Goal: Information Seeking & Learning: Find specific fact

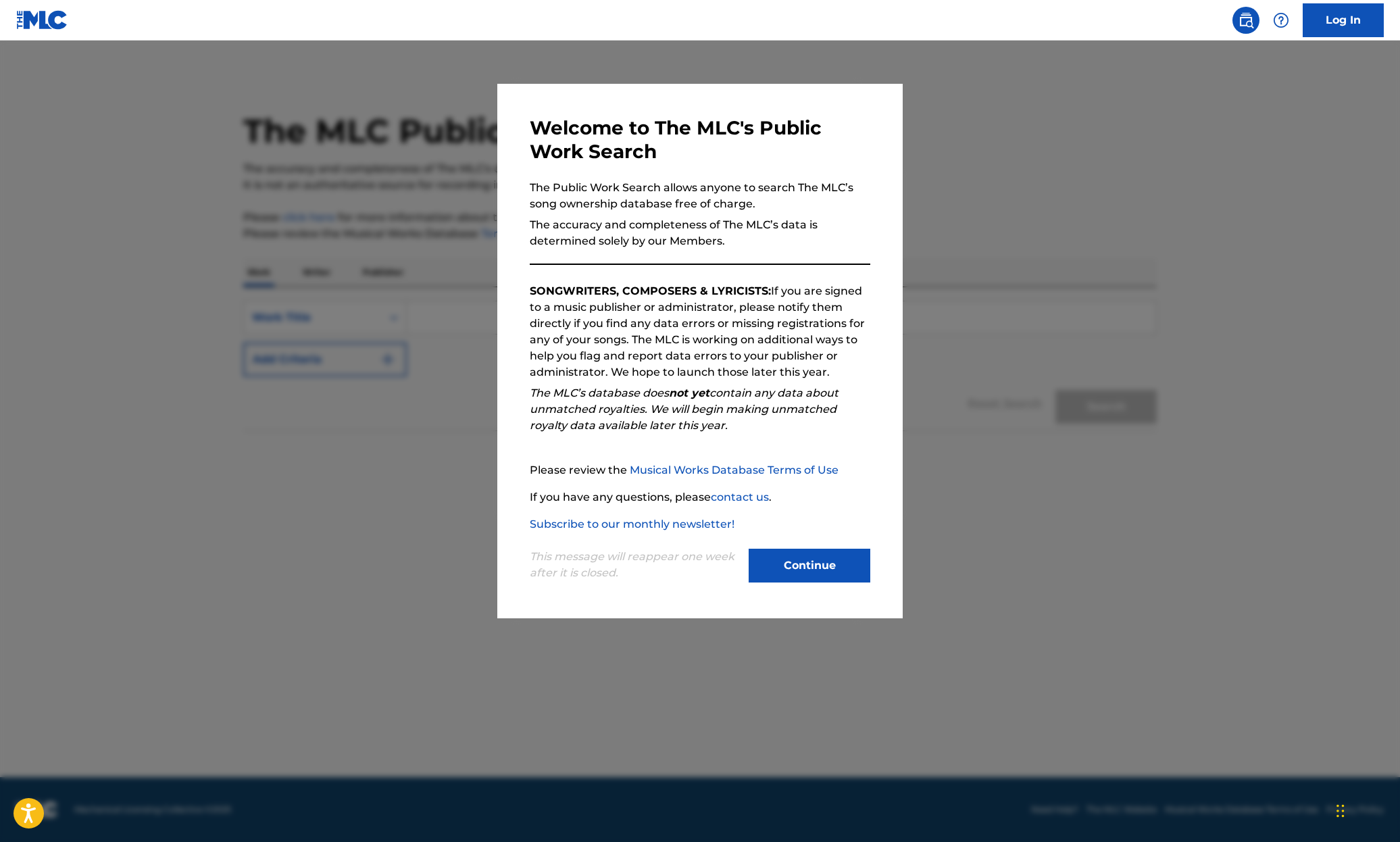
click at [802, 562] on button "Continue" at bounding box center [809, 565] width 121 height 34
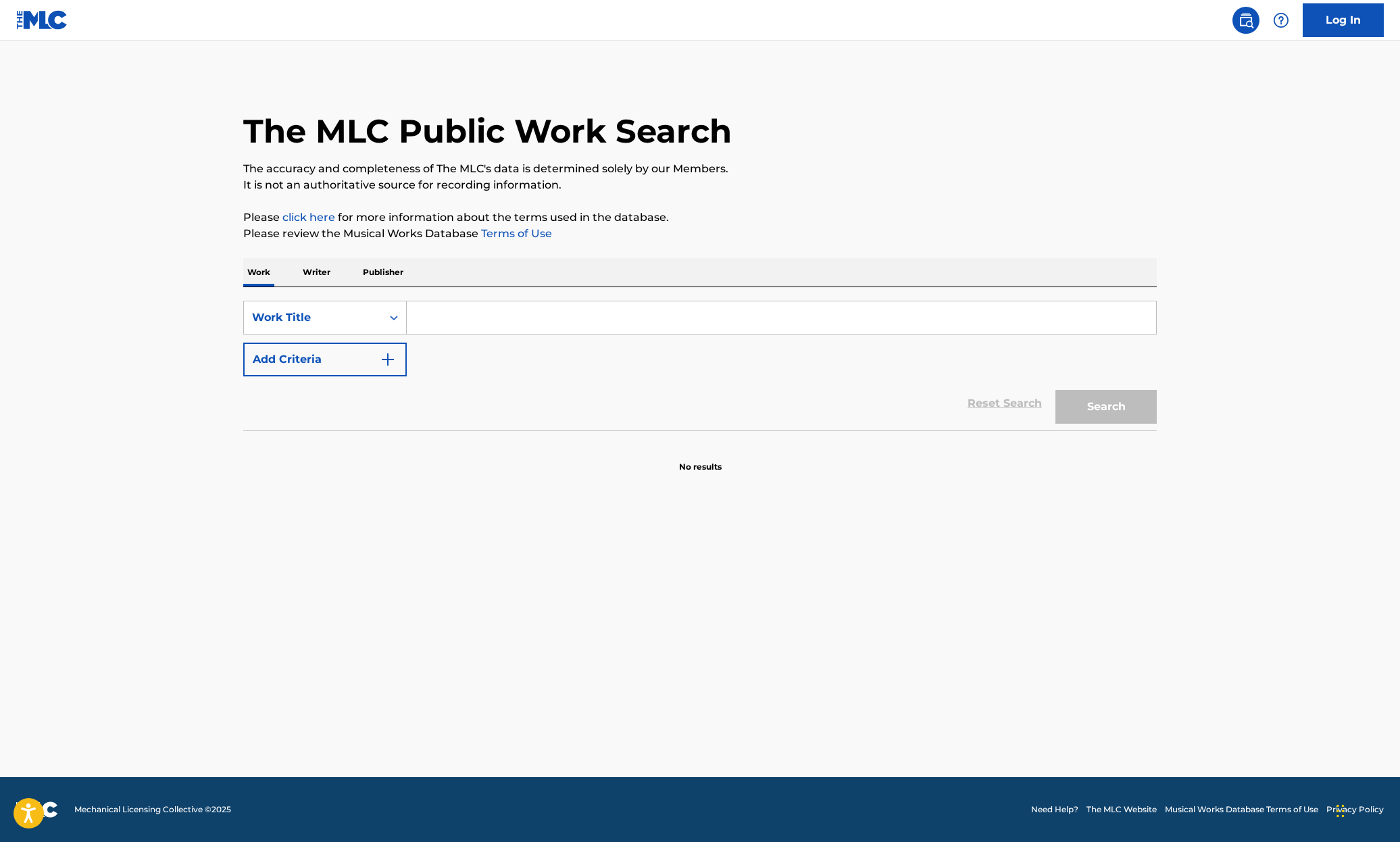
click at [828, 318] on input "Search Form" at bounding box center [781, 317] width 749 height 32
paste input "Bad Company"
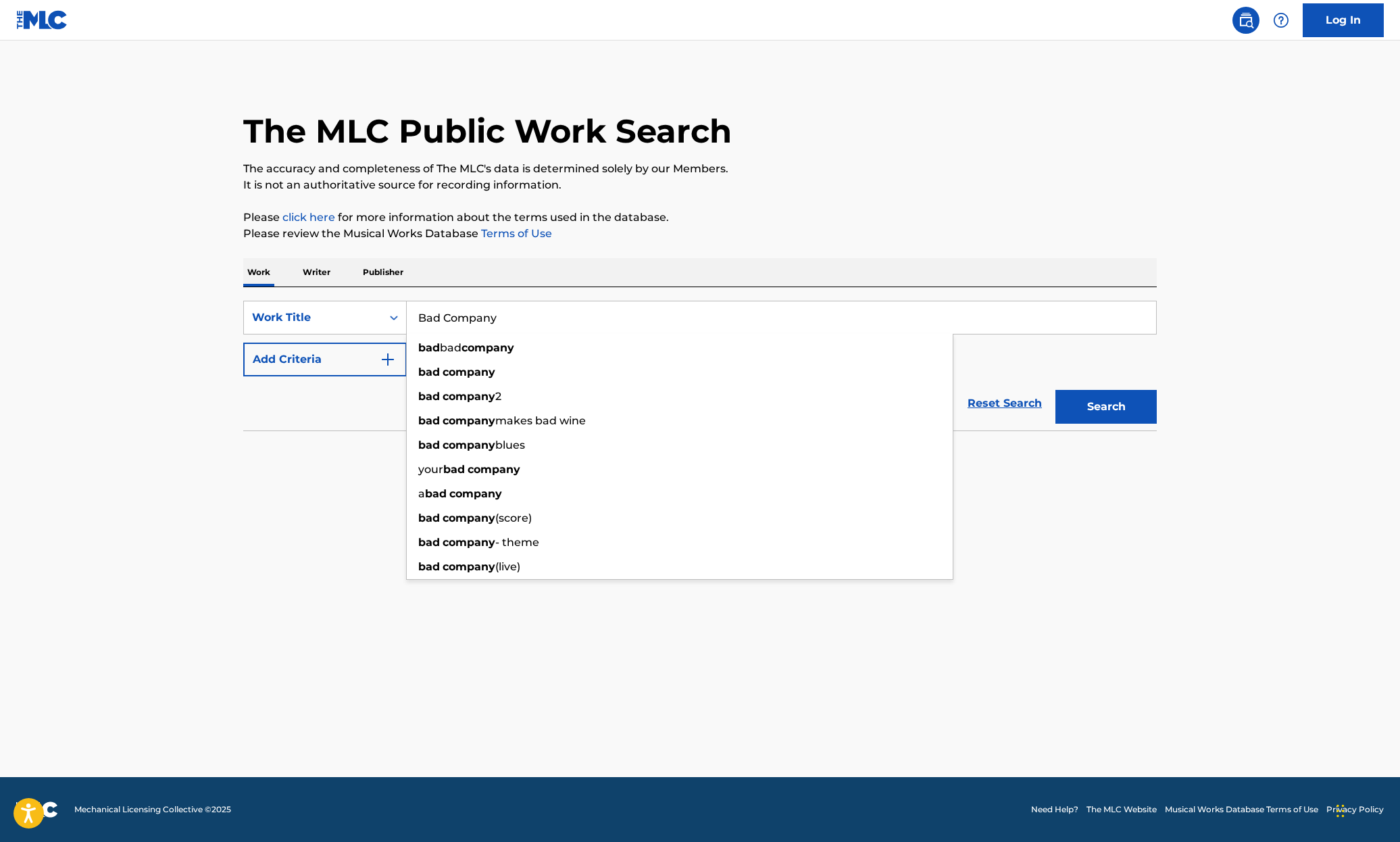
type input "Bad Company"
drag, startPoint x: 237, startPoint y: 418, endPoint x: 283, endPoint y: 395, distance: 51.4
click at [237, 418] on div "The MLC Public Work Search The accuracy and completeness of The MLC's data is d…" at bounding box center [700, 273] width 946 height 398
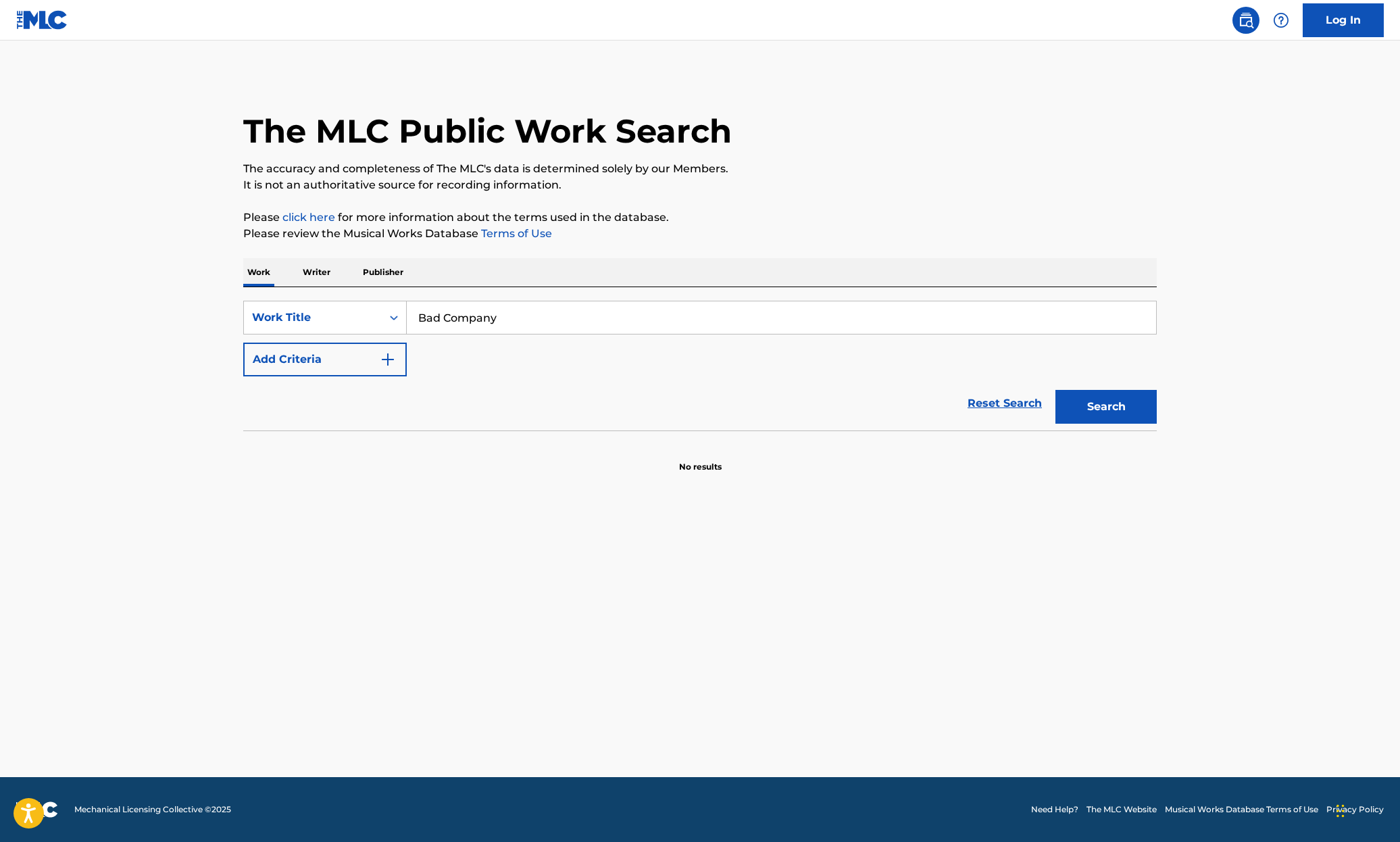
click at [323, 350] on button "Add Criteria" at bounding box center [324, 359] width 164 height 34
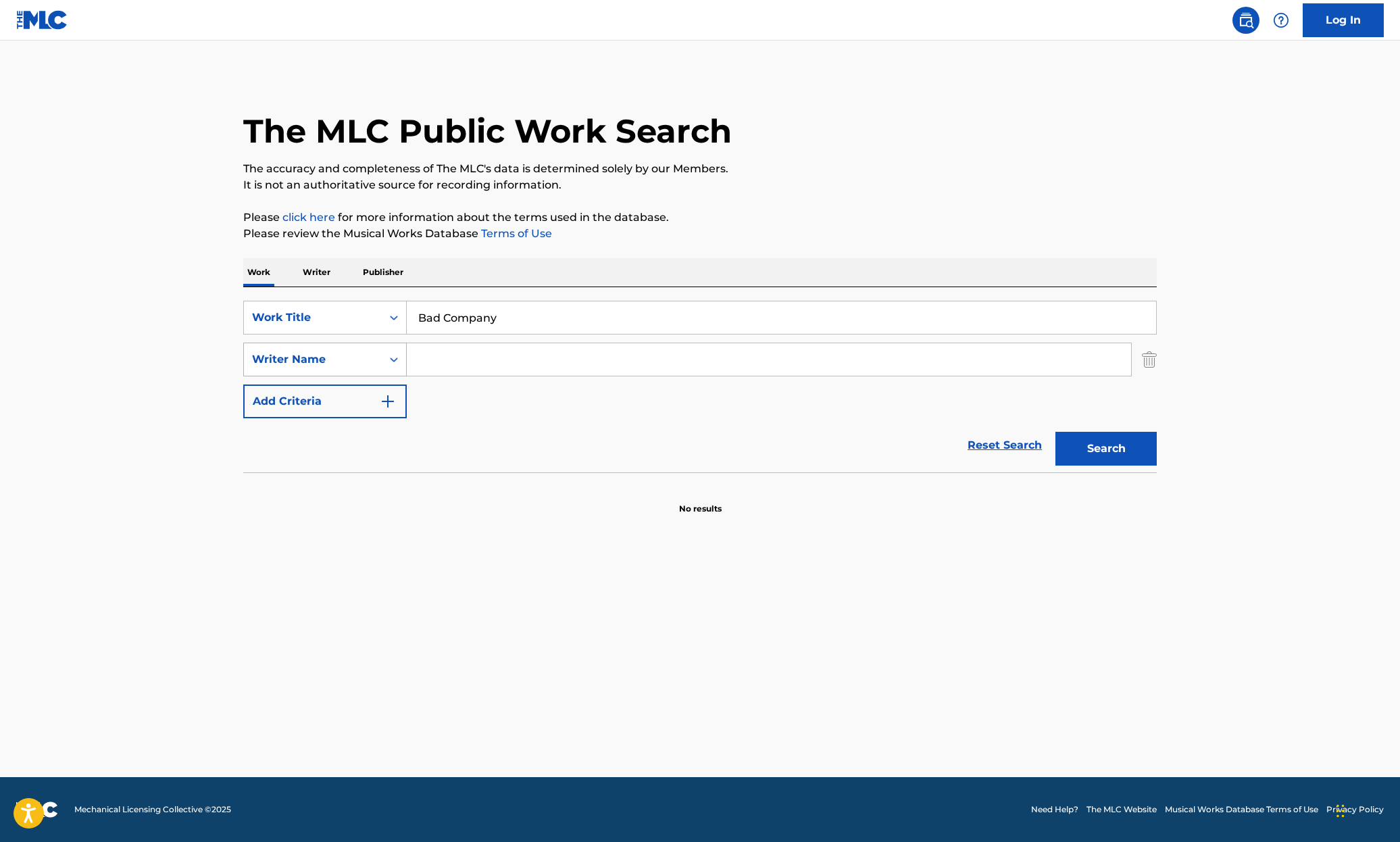
click at [347, 355] on div "Writer Name" at bounding box center [312, 359] width 121 height 16
click at [567, 445] on div "Reset Search Search" at bounding box center [700, 446] width 914 height 54
click at [1117, 457] on button "Search" at bounding box center [1105, 448] width 101 height 34
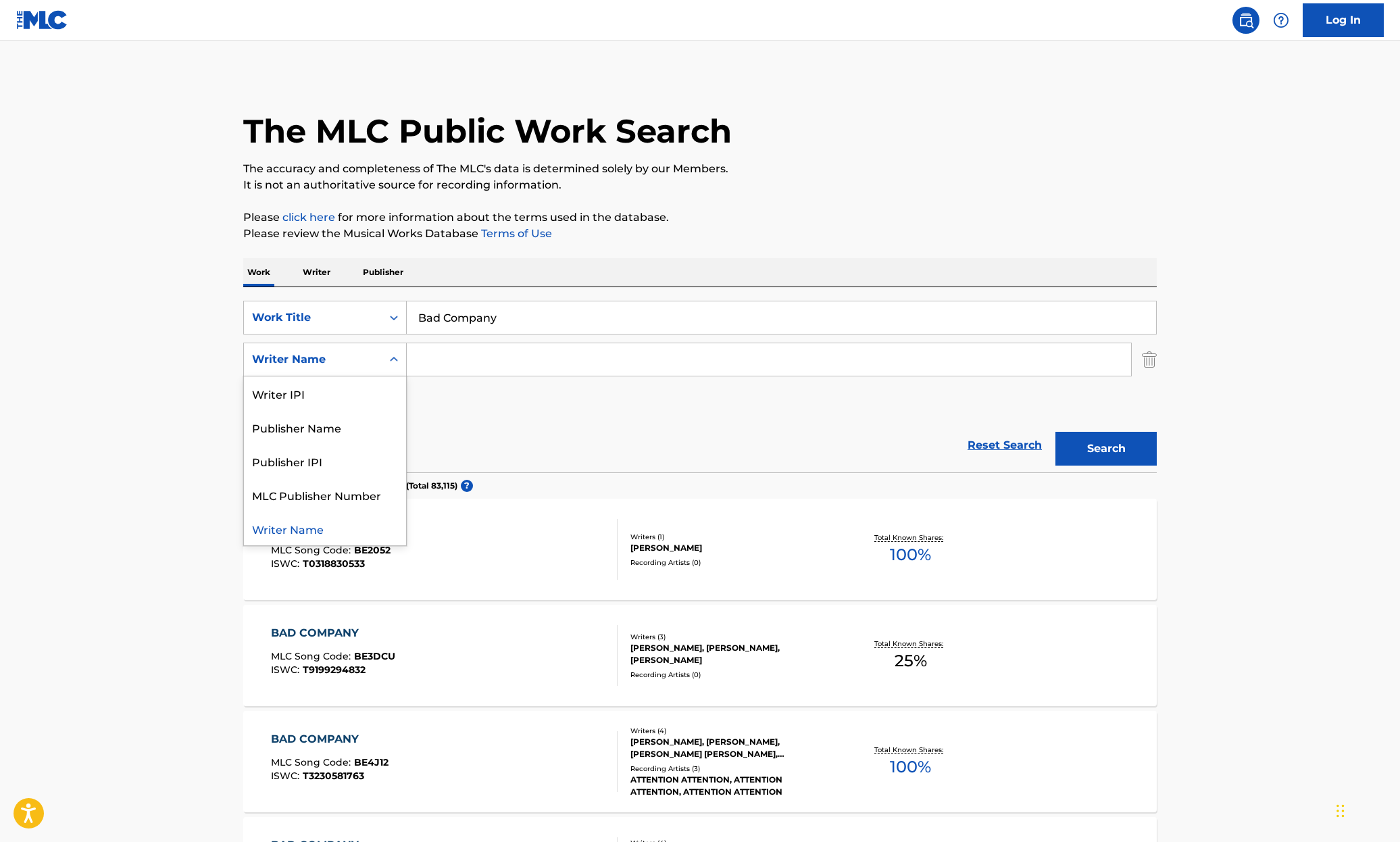
click at [358, 360] on div "Writer Name" at bounding box center [312, 359] width 121 height 16
click at [301, 525] on div "Writer Name" at bounding box center [324, 528] width 162 height 34
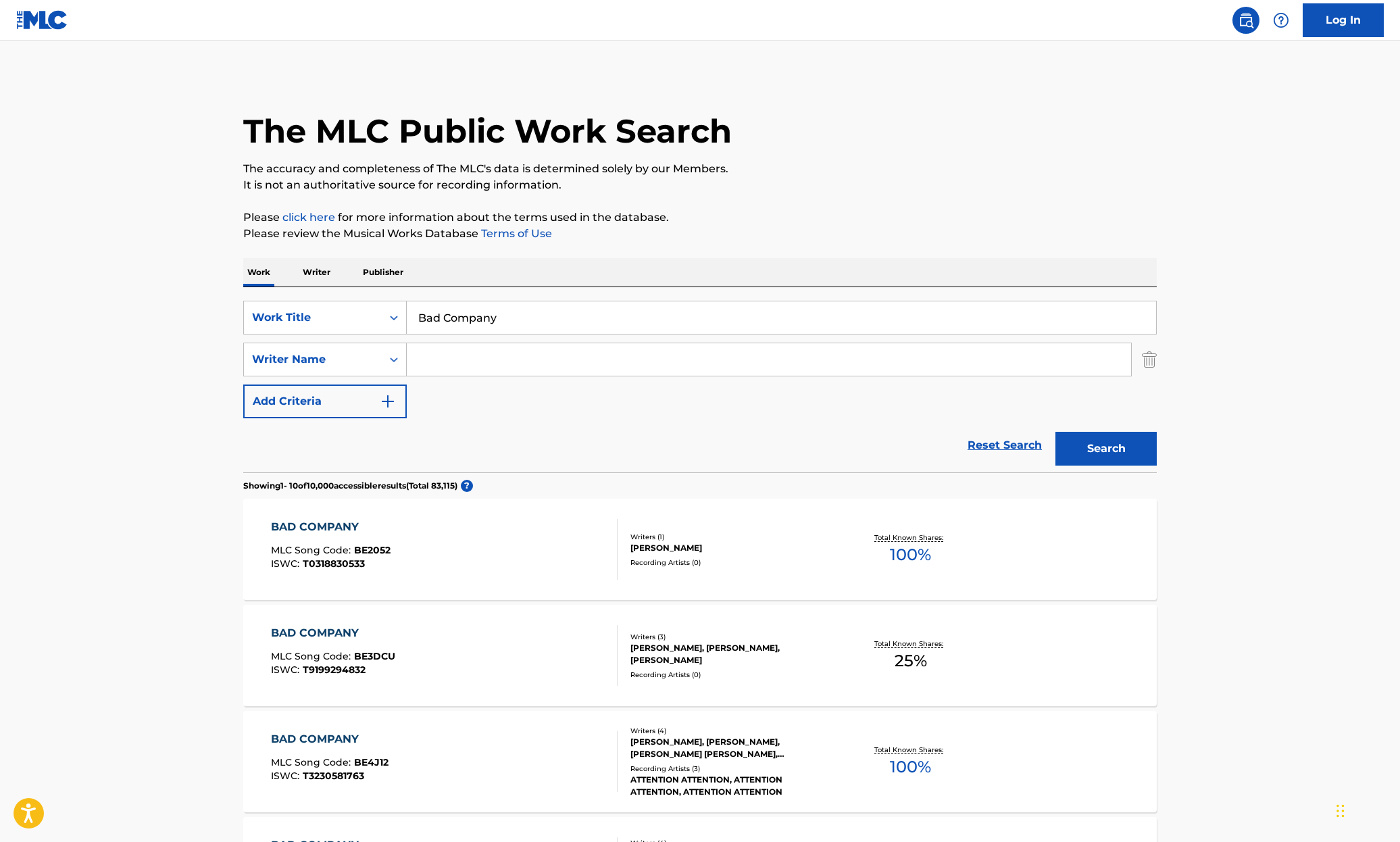
click at [458, 359] on input "Search Form" at bounding box center [768, 359] width 724 height 32
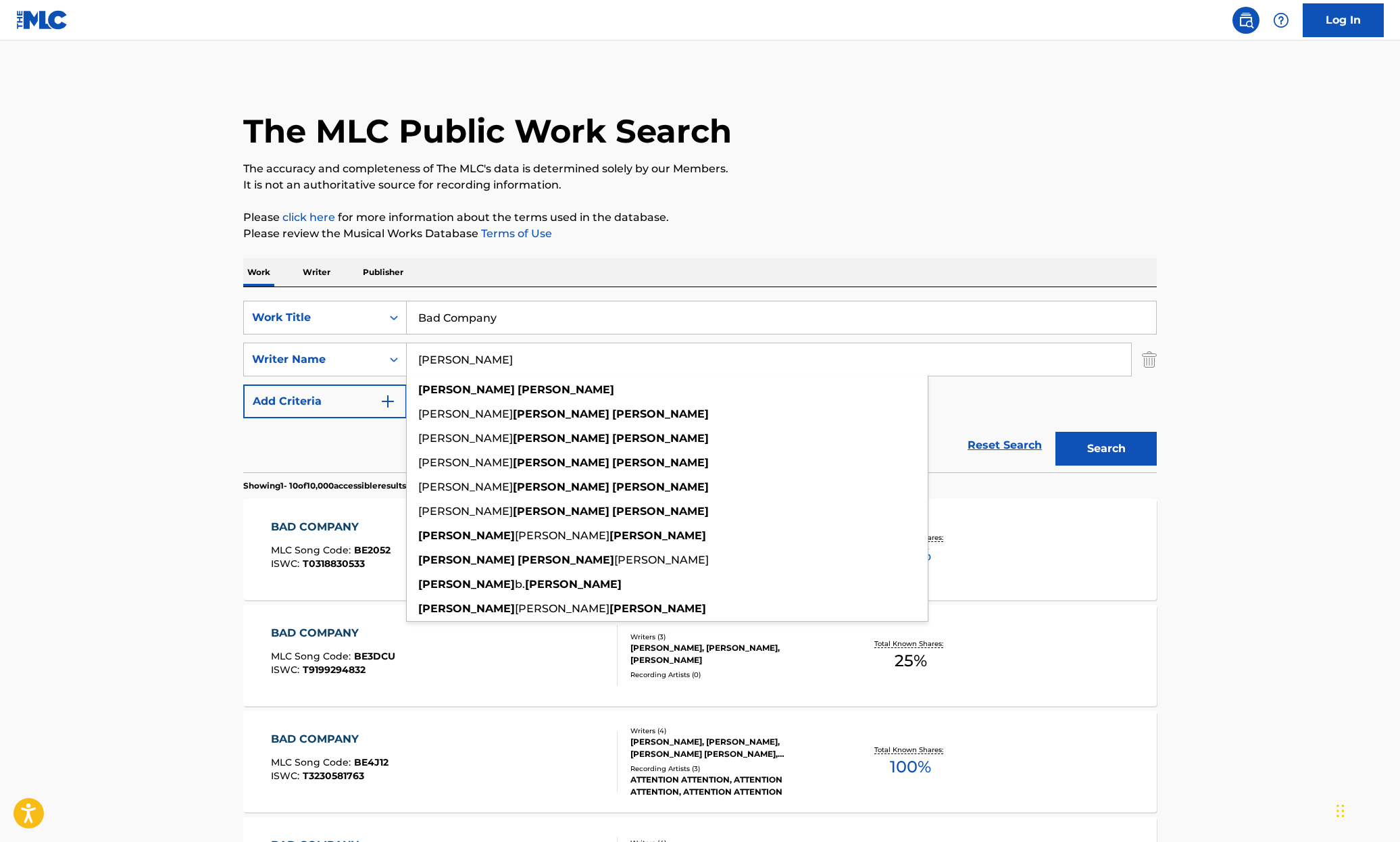
type input "[PERSON_NAME]"
click at [1055, 431] on button "Search" at bounding box center [1105, 448] width 101 height 34
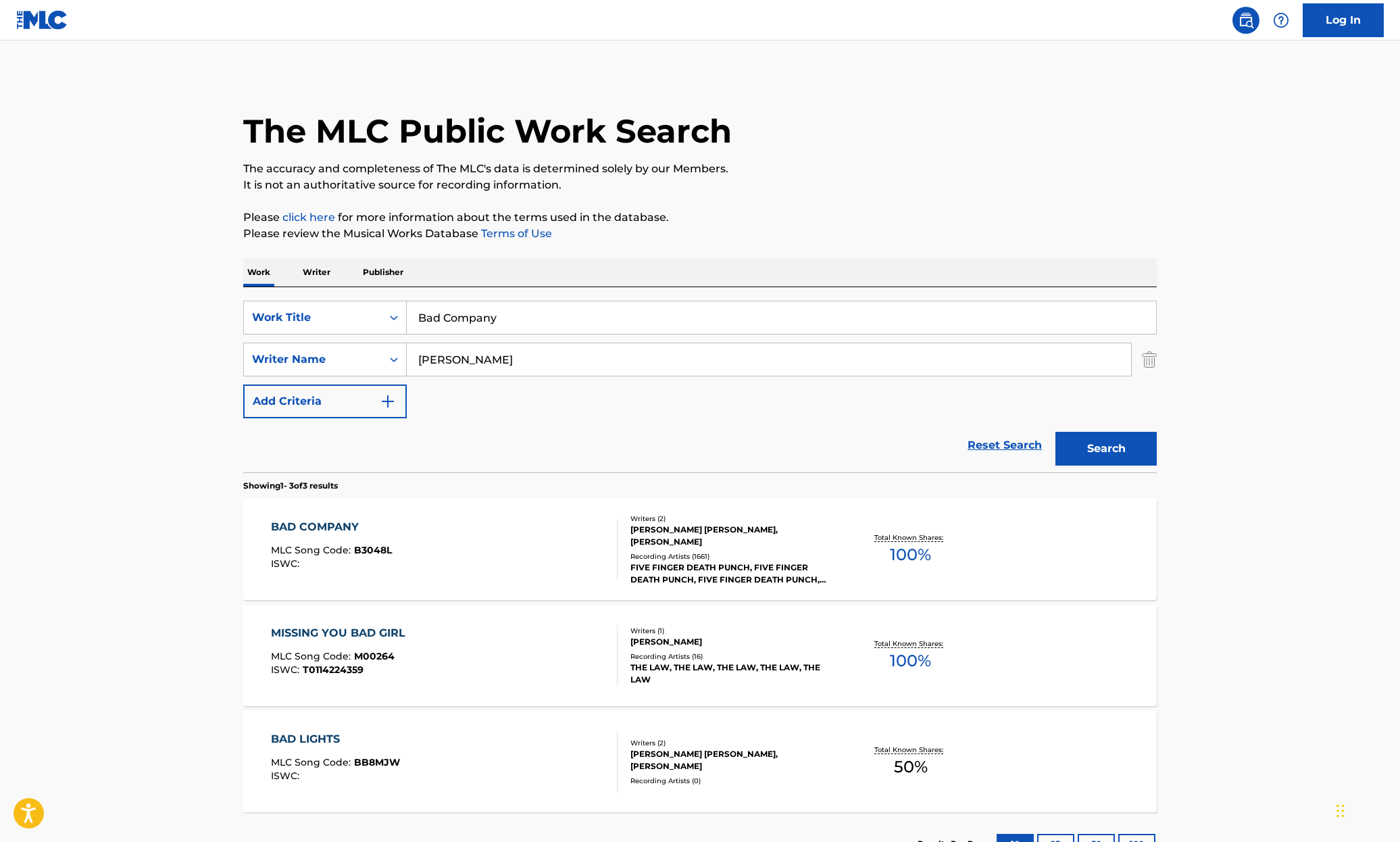
click at [318, 526] on div "BAD COMPANY" at bounding box center [331, 526] width 121 height 16
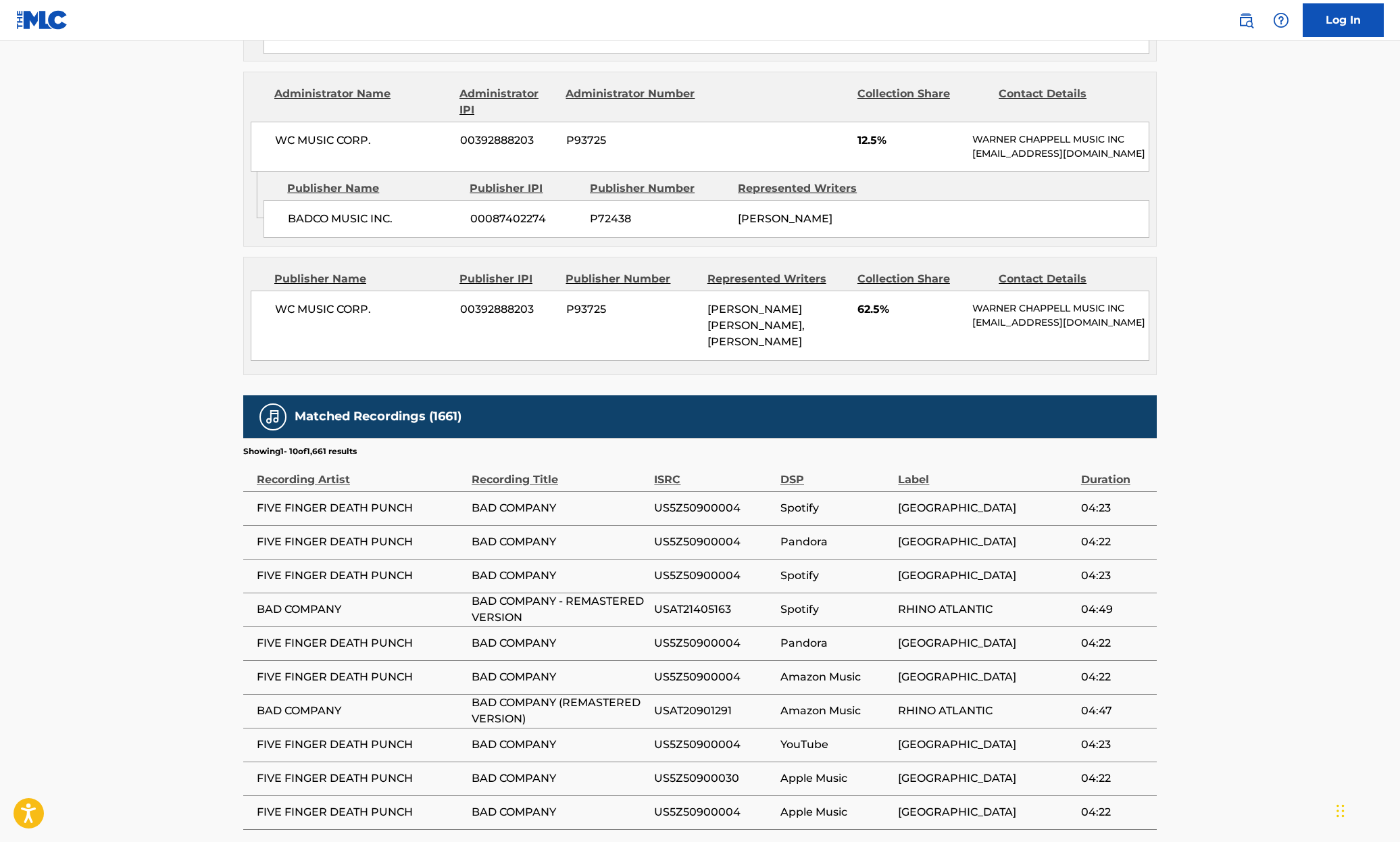
scroll to position [964, 0]
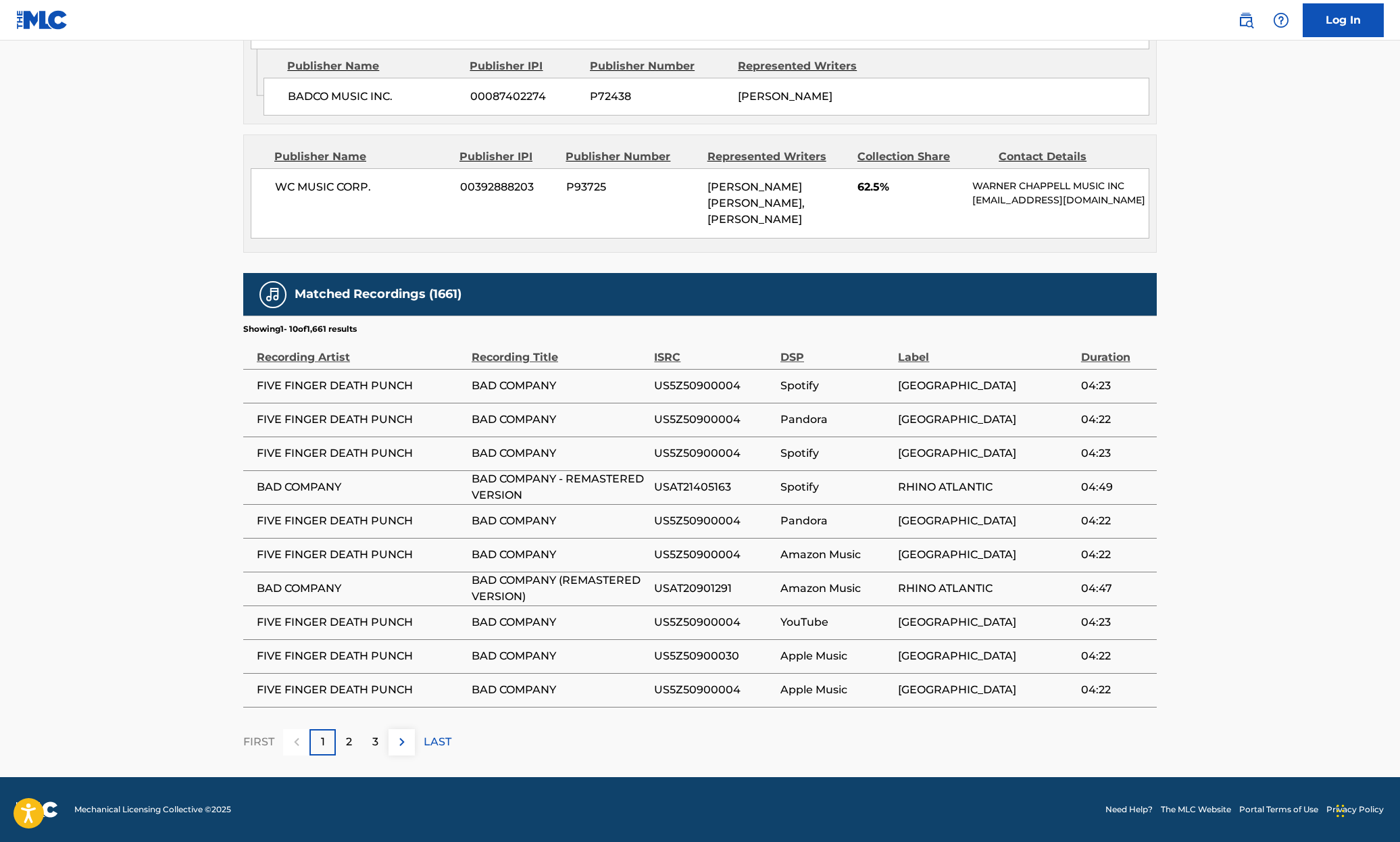
click at [920, 385] on span "[GEOGRAPHIC_DATA]" at bounding box center [986, 385] width 176 height 16
click at [383, 385] on span "FIVE FINGER DEATH PUNCH" at bounding box center [360, 385] width 208 height 16
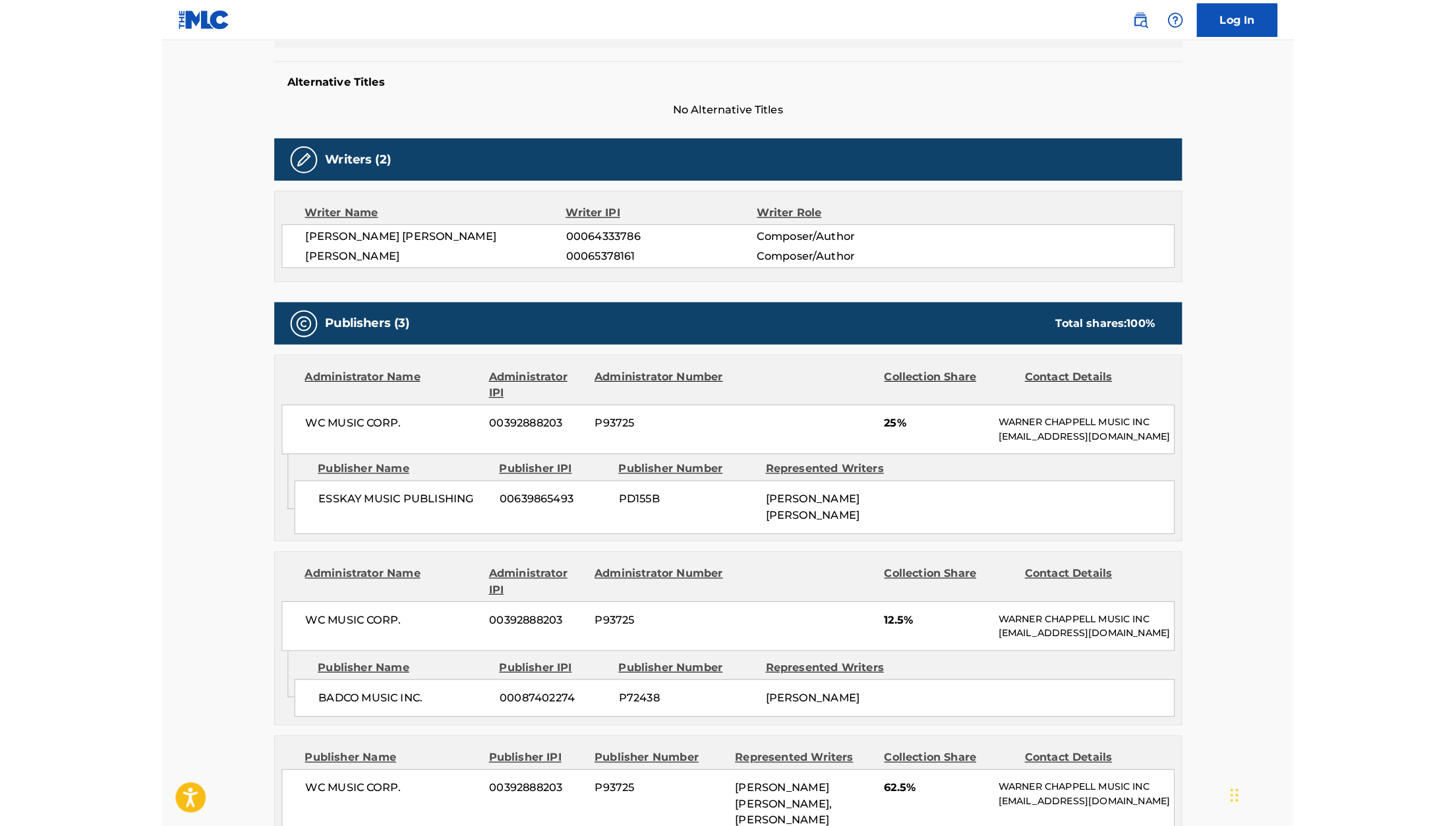
scroll to position [437, 0]
